Goal: Find specific page/section: Find specific page/section

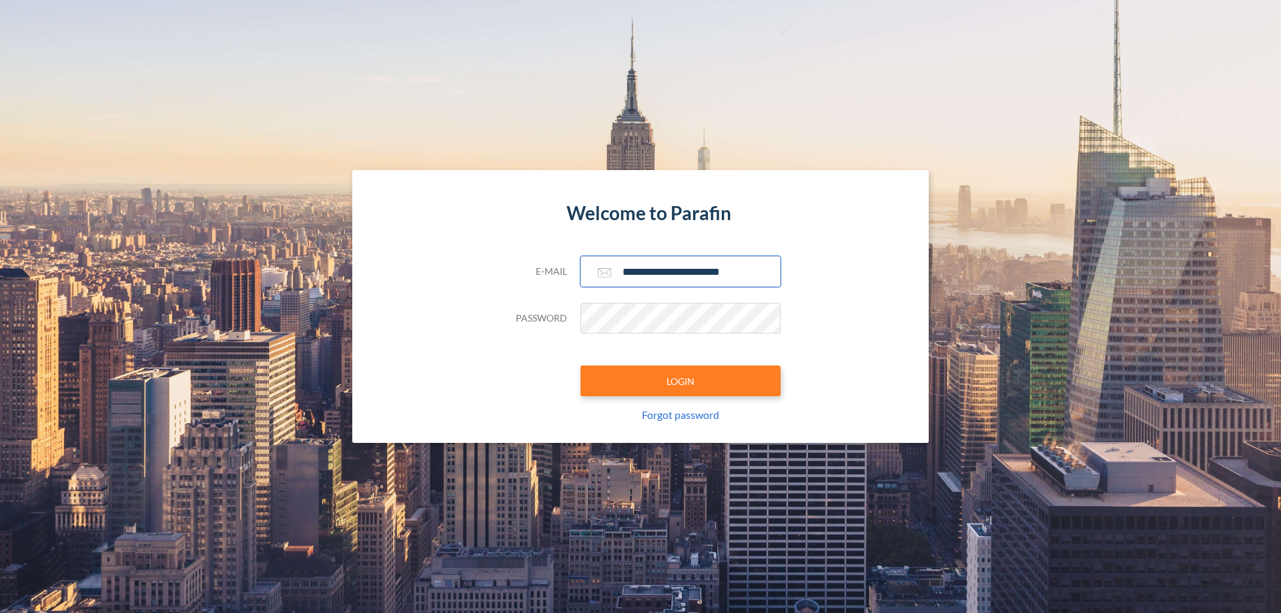
type input "**********"
click at [680, 381] on button "LOGIN" at bounding box center [680, 381] width 200 height 31
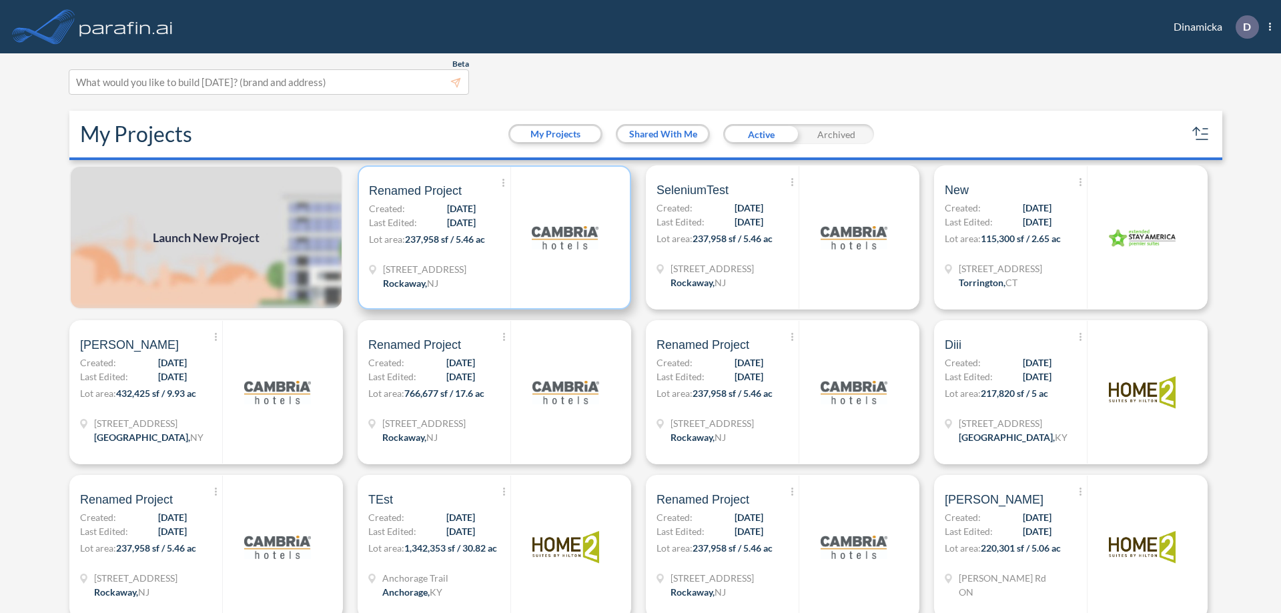
scroll to position [3, 0]
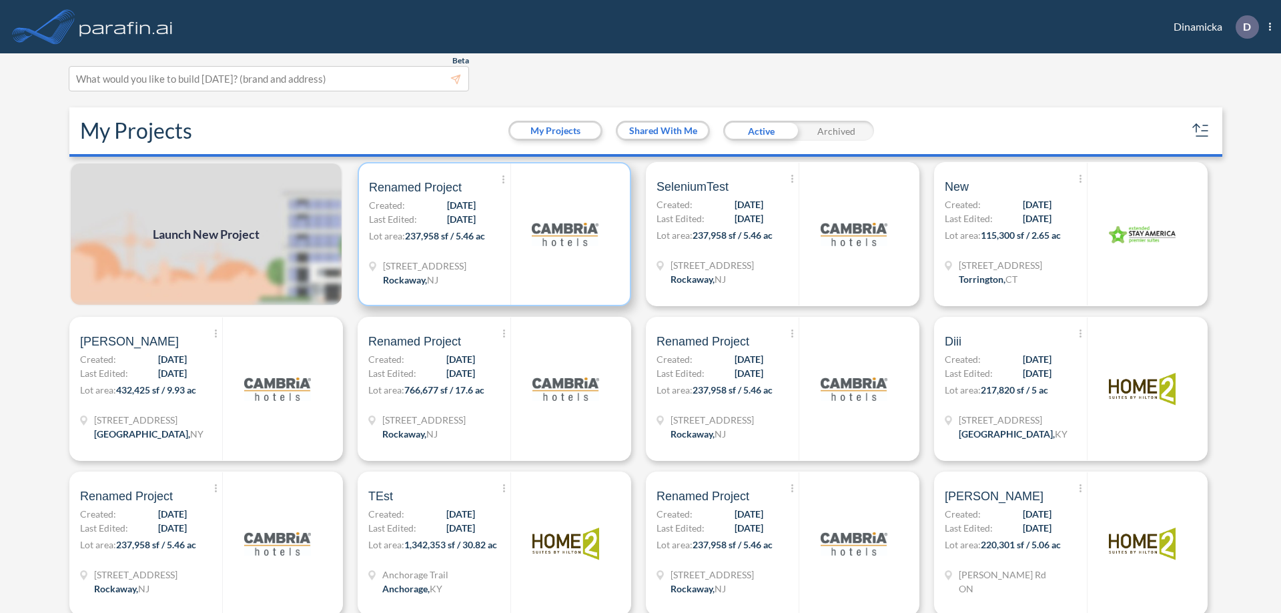
click at [492, 234] on p "Lot area: 237,958 sf / 5.46 ac" at bounding box center [439, 238] width 141 height 19
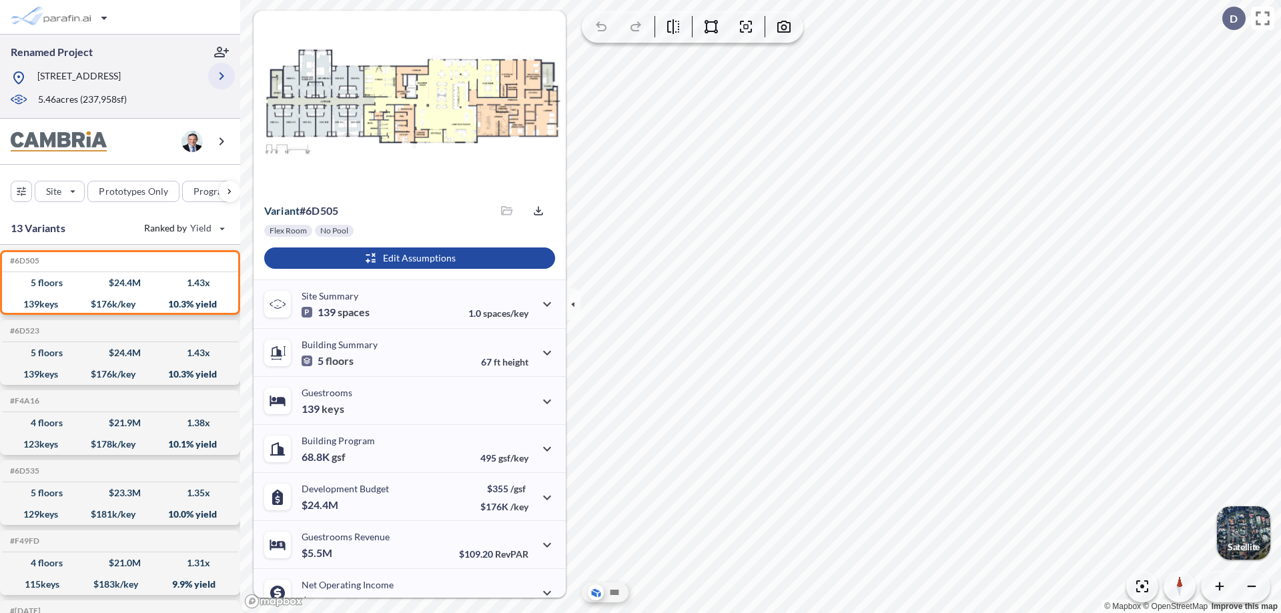
click at [221, 76] on icon "button" at bounding box center [221, 76] width 16 height 16
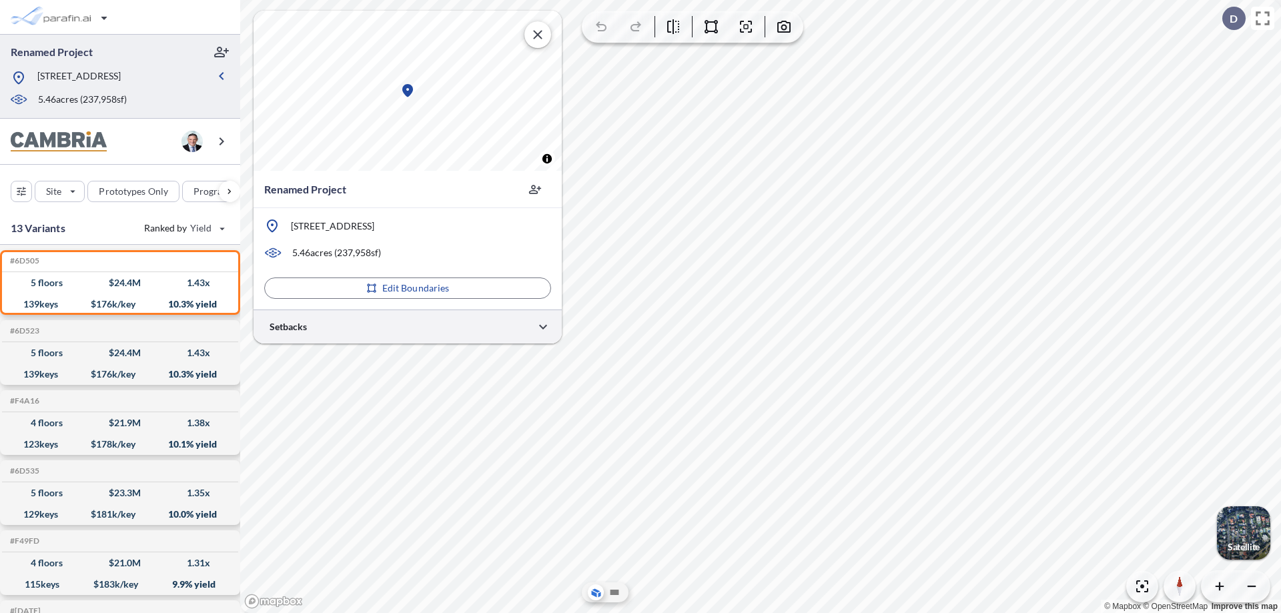
click at [408, 326] on div at bounding box center [407, 327] width 308 height 34
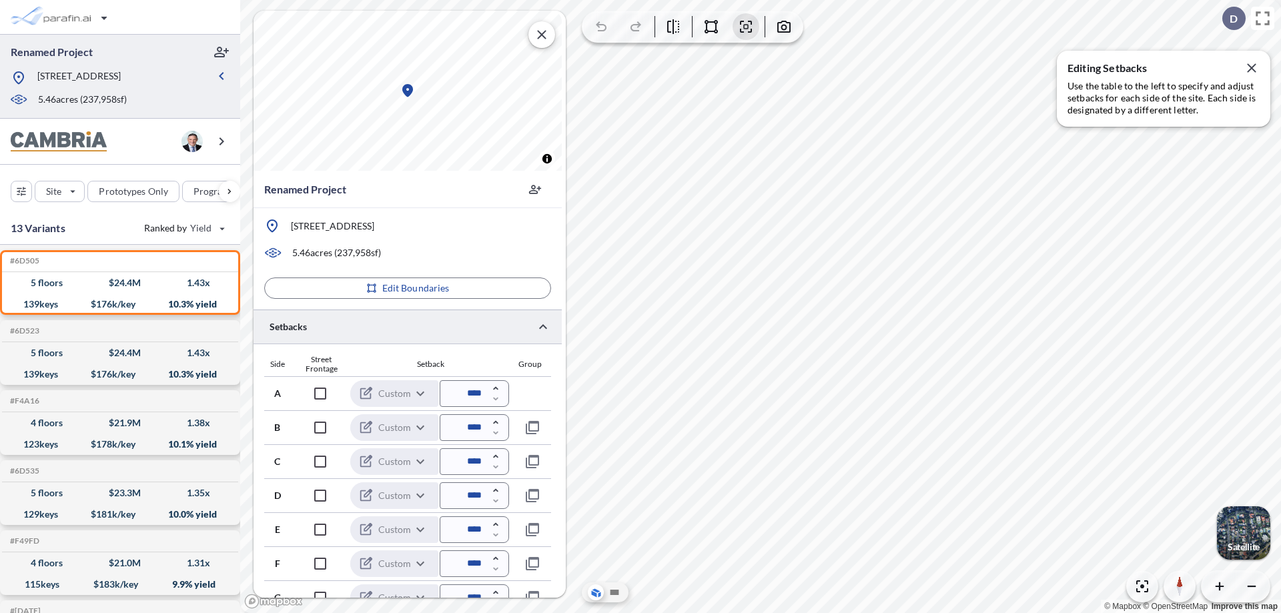
scroll to position [323, 0]
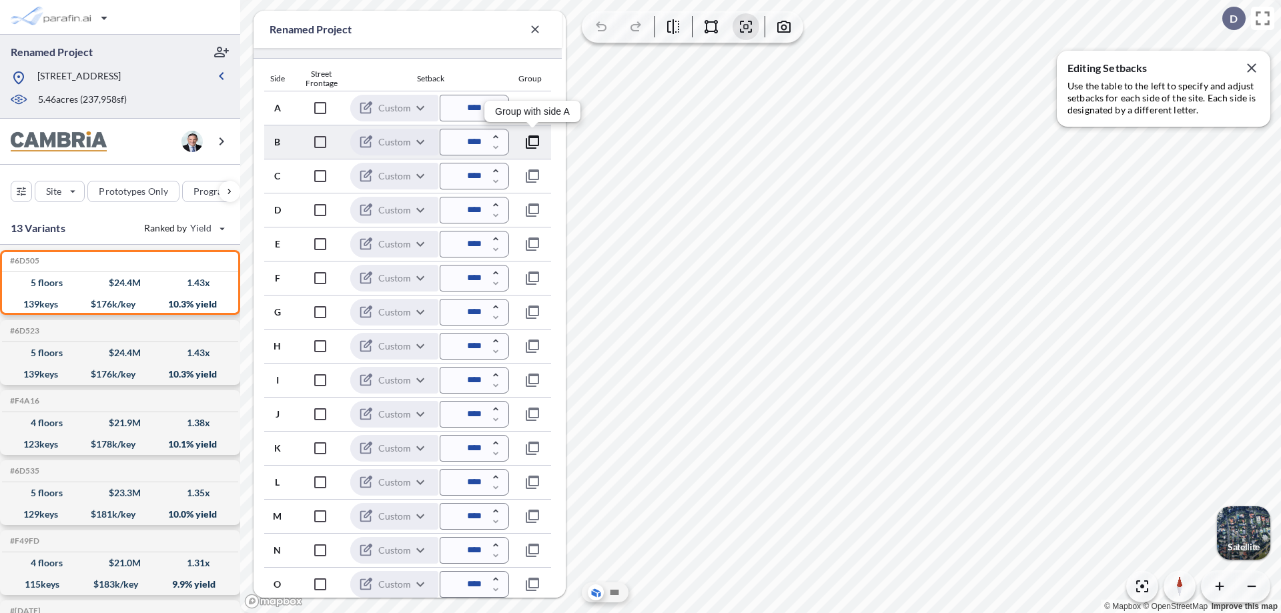
click at [532, 141] on icon "button" at bounding box center [532, 142] width 16 height 16
